Goal: Find contact information: Find contact information

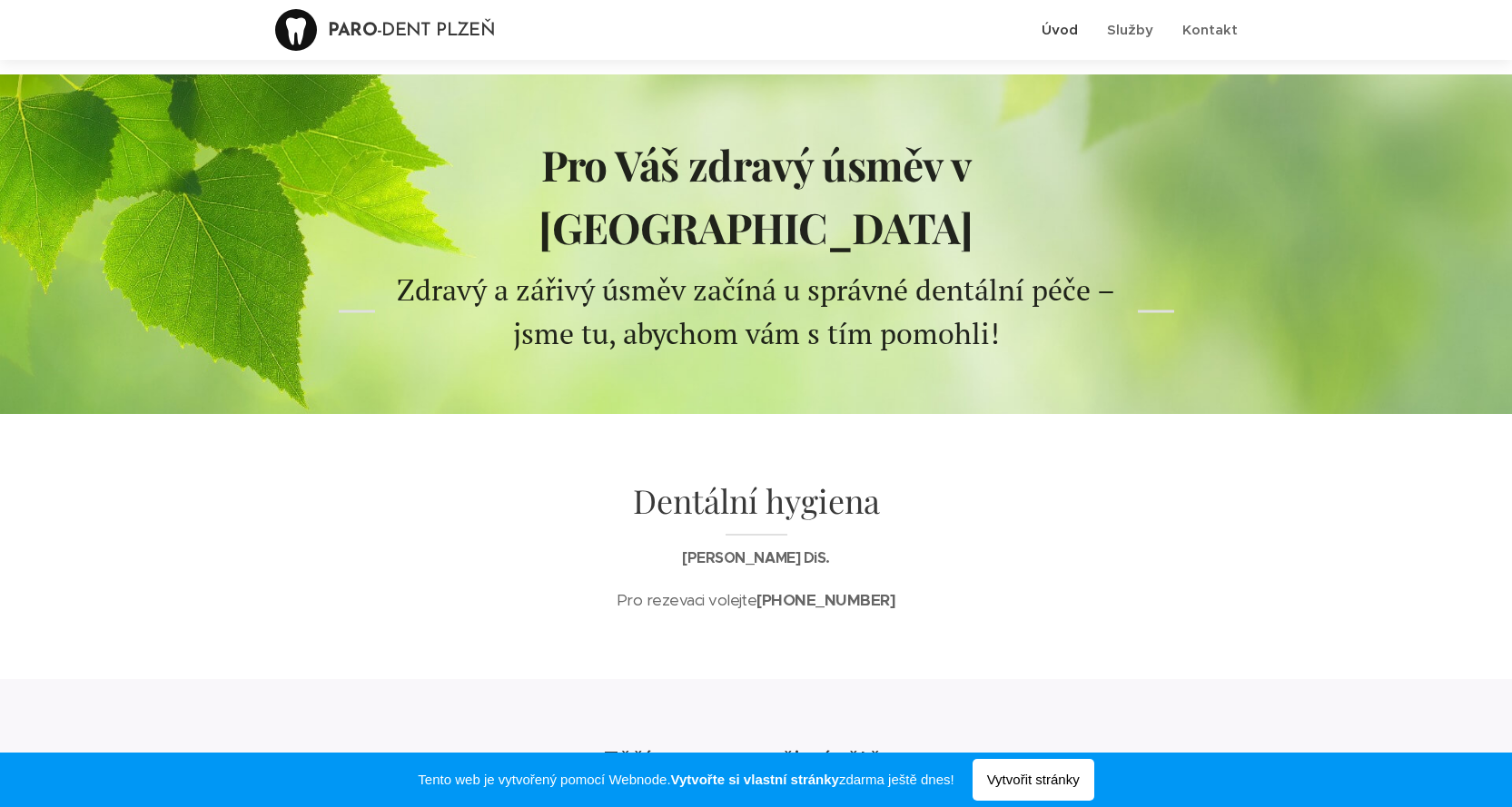
scroll to position [231, 0]
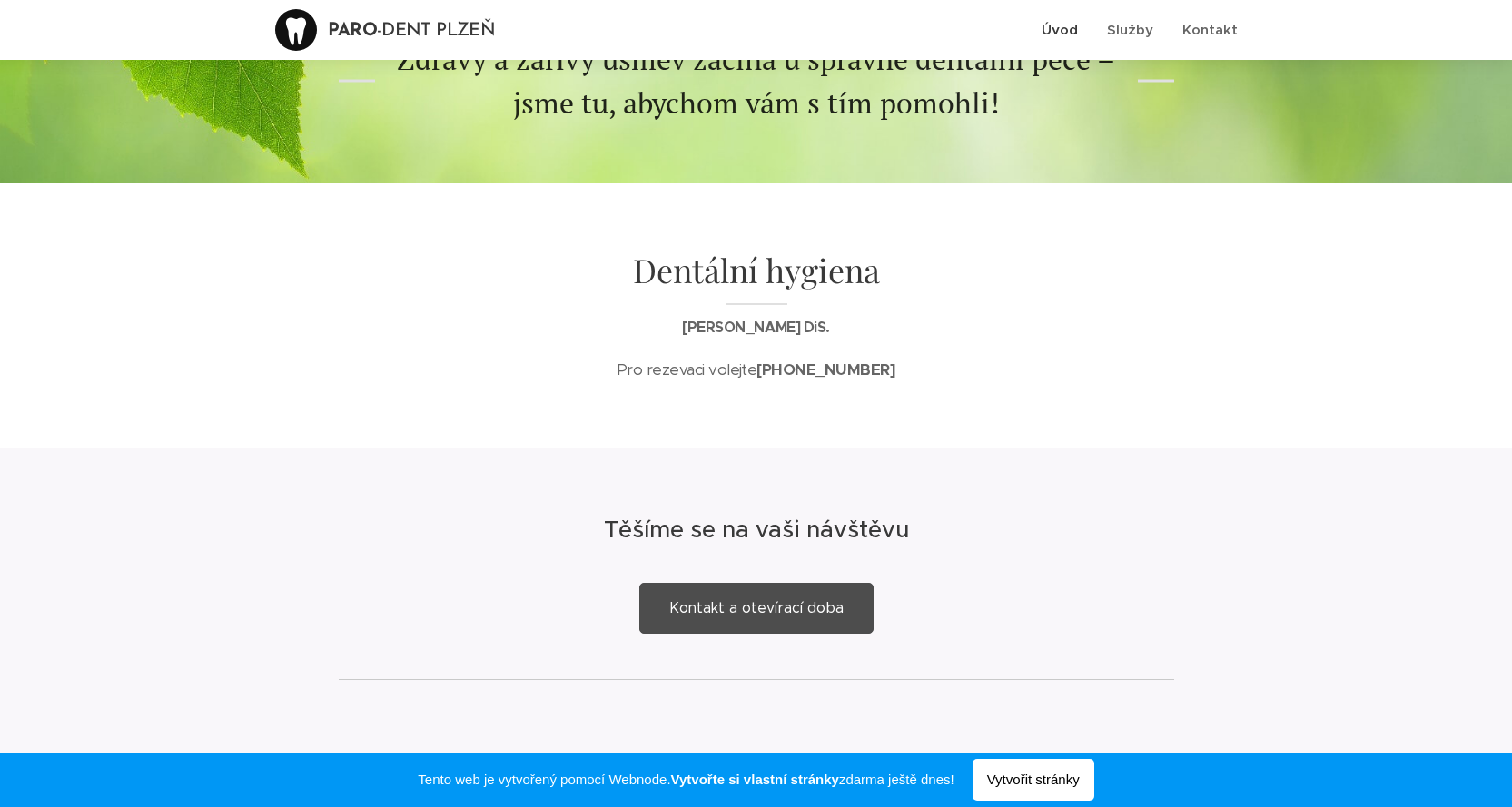
click at [756, 600] on span "Kontakt a otevírací doba" at bounding box center [756, 608] width 174 height 18
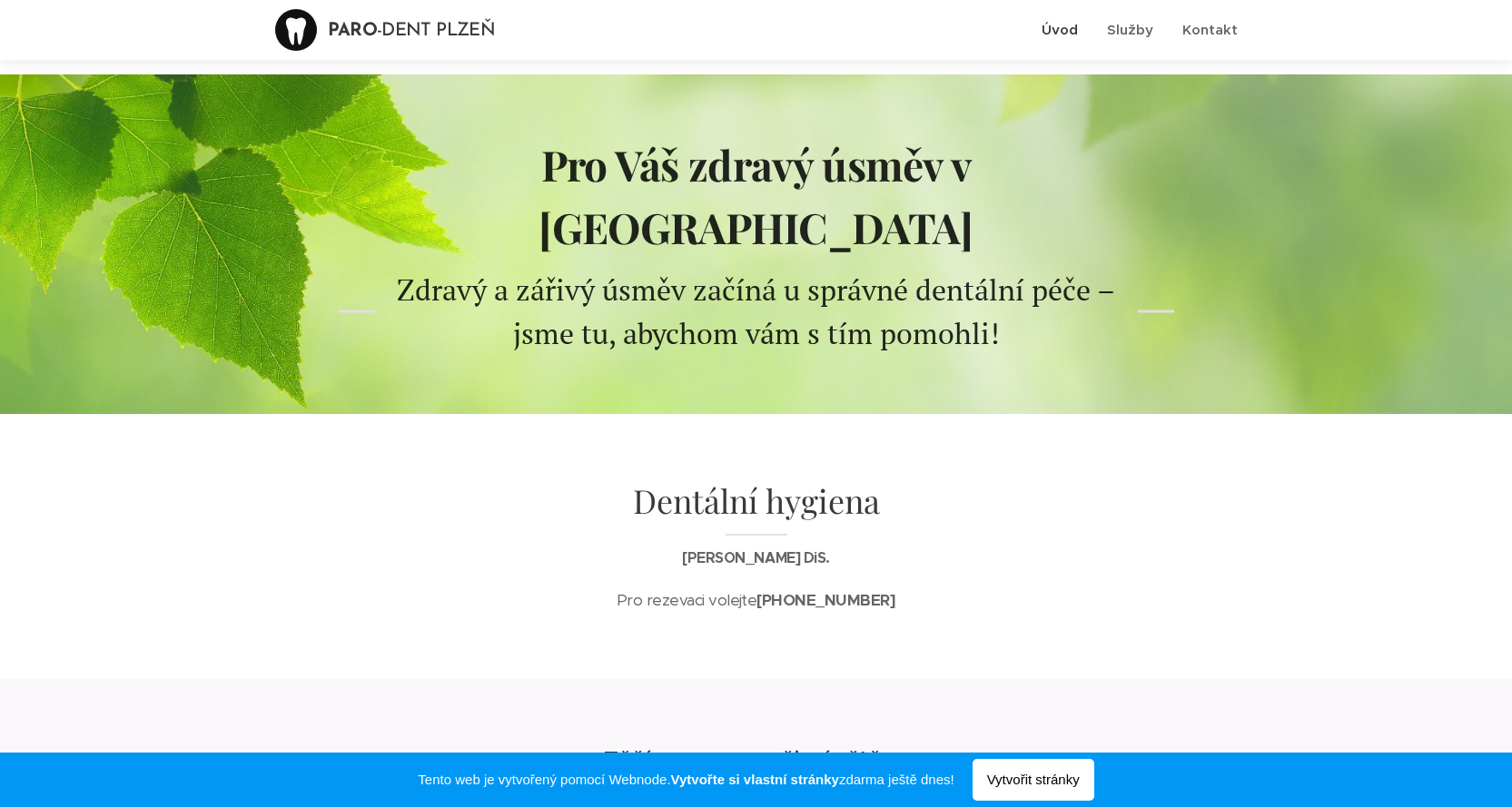
scroll to position [231, 0]
